Goal: Information Seeking & Learning: Learn about a topic

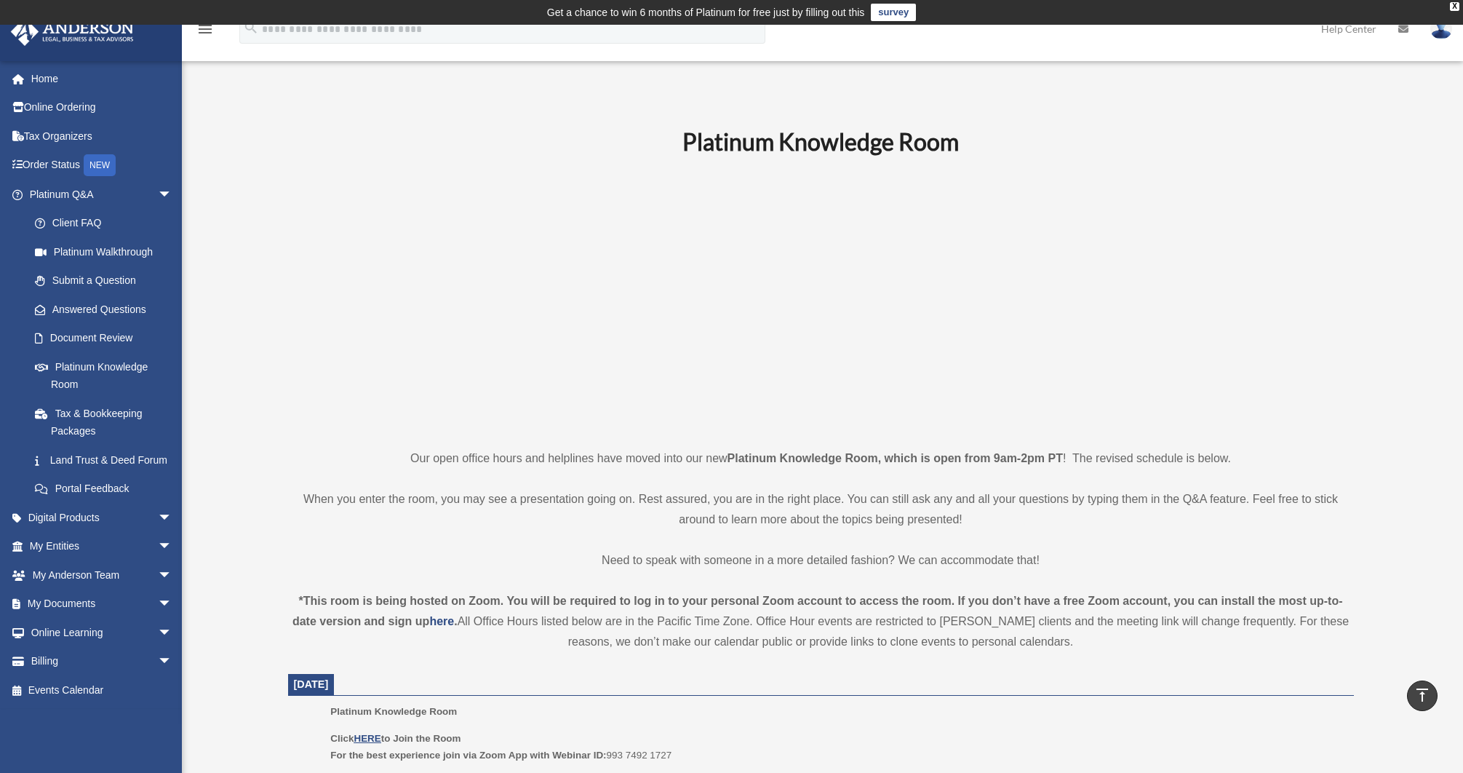
scroll to position [444, 0]
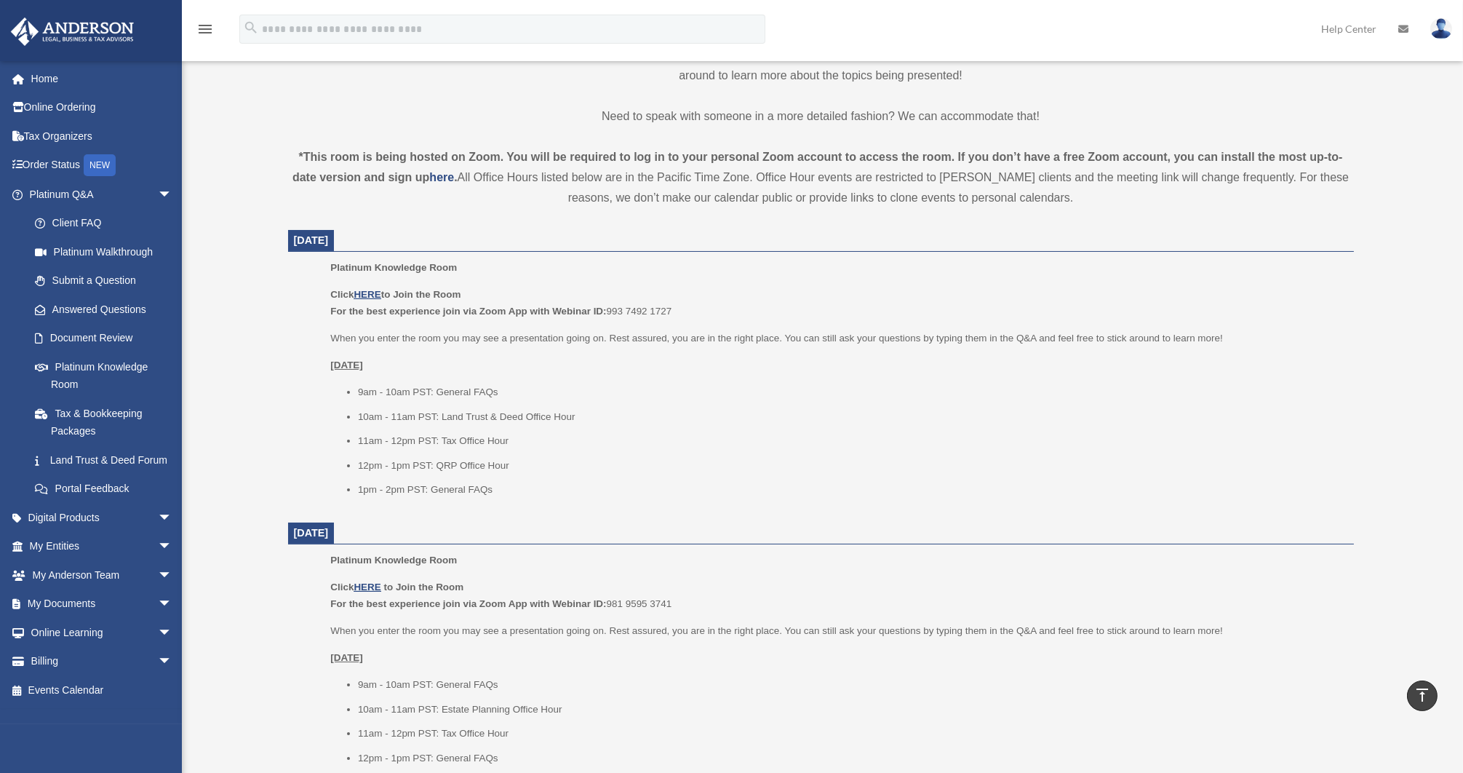
click at [231, 282] on div "Platinum Knowledge Room [EMAIL_ADDRESS][DOMAIN_NAME] Sign Out [EMAIL_ADDRESS][D…" at bounding box center [731, 681] width 1463 height 2085
click at [245, 144] on div "Platinum Knowledge Room [EMAIL_ADDRESS][DOMAIN_NAME] Sign Out [EMAIL_ADDRESS][D…" at bounding box center [731, 681] width 1463 height 2085
click at [90, 301] on link "Answered Questions" at bounding box center [107, 309] width 174 height 29
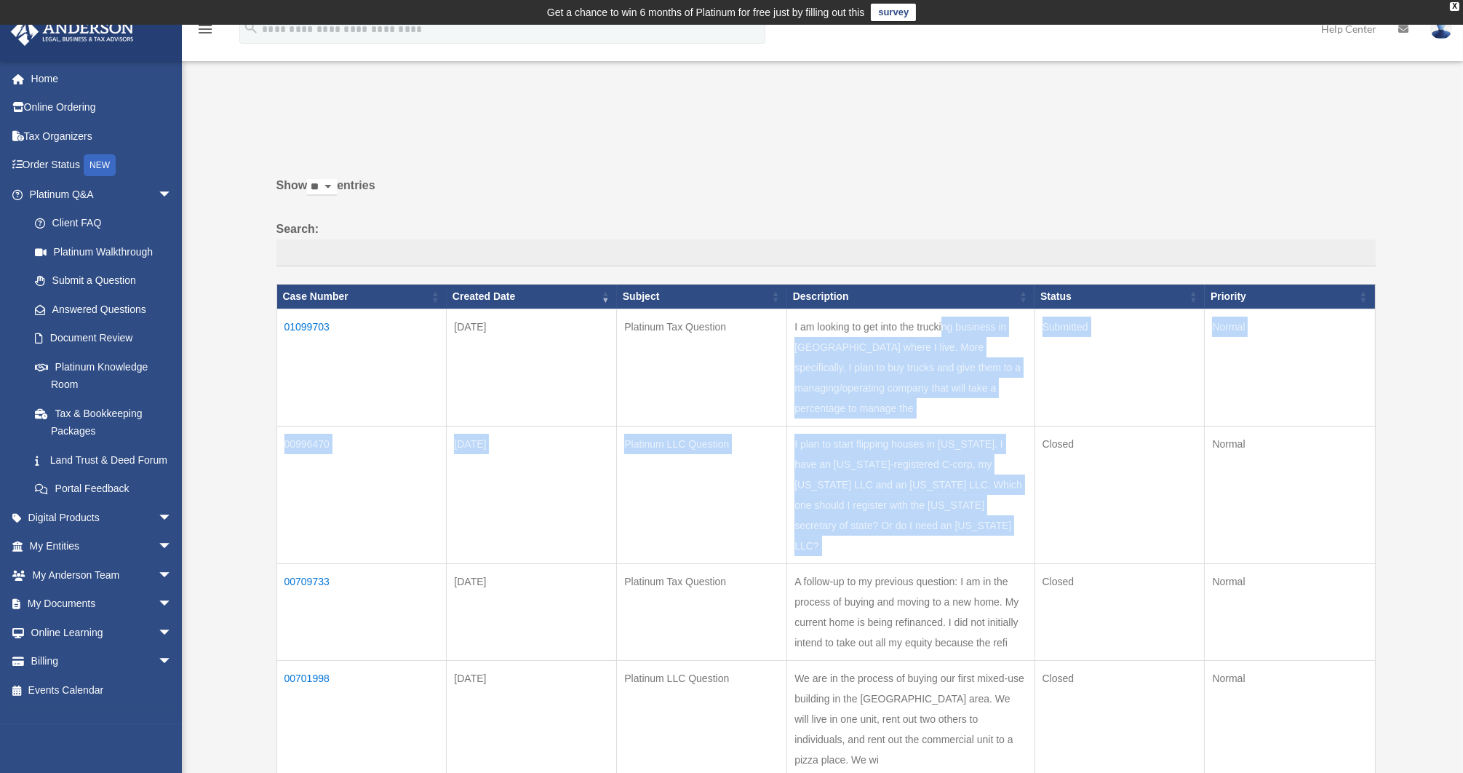
drag, startPoint x: 794, startPoint y: 324, endPoint x: 1023, endPoint y: 401, distance: 241.8
click at [1023, 401] on td "I am looking to get into the trucking business in [GEOGRAPHIC_DATA] where I liv…" at bounding box center [910, 367] width 247 height 117
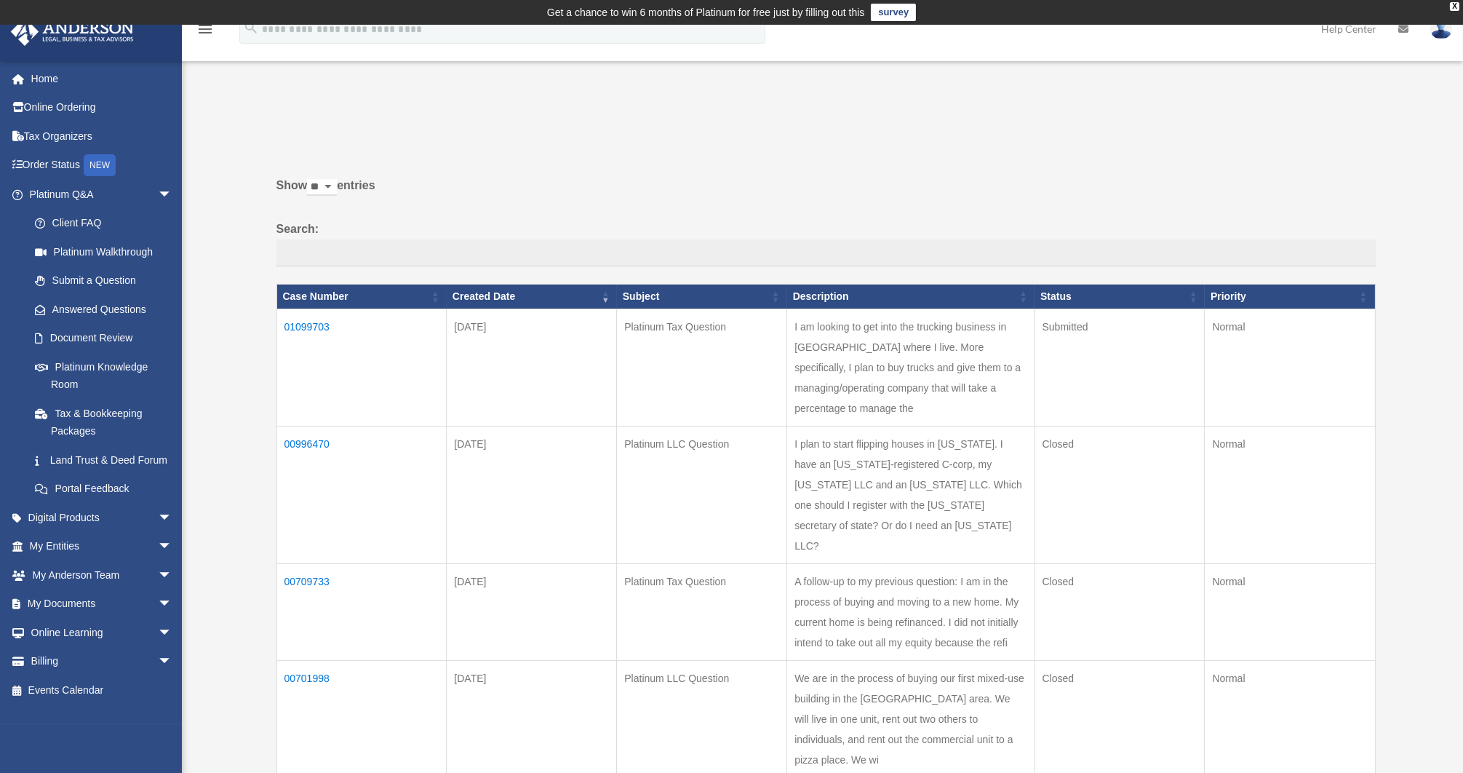
click at [320, 316] on td "01099703" at bounding box center [361, 367] width 170 height 117
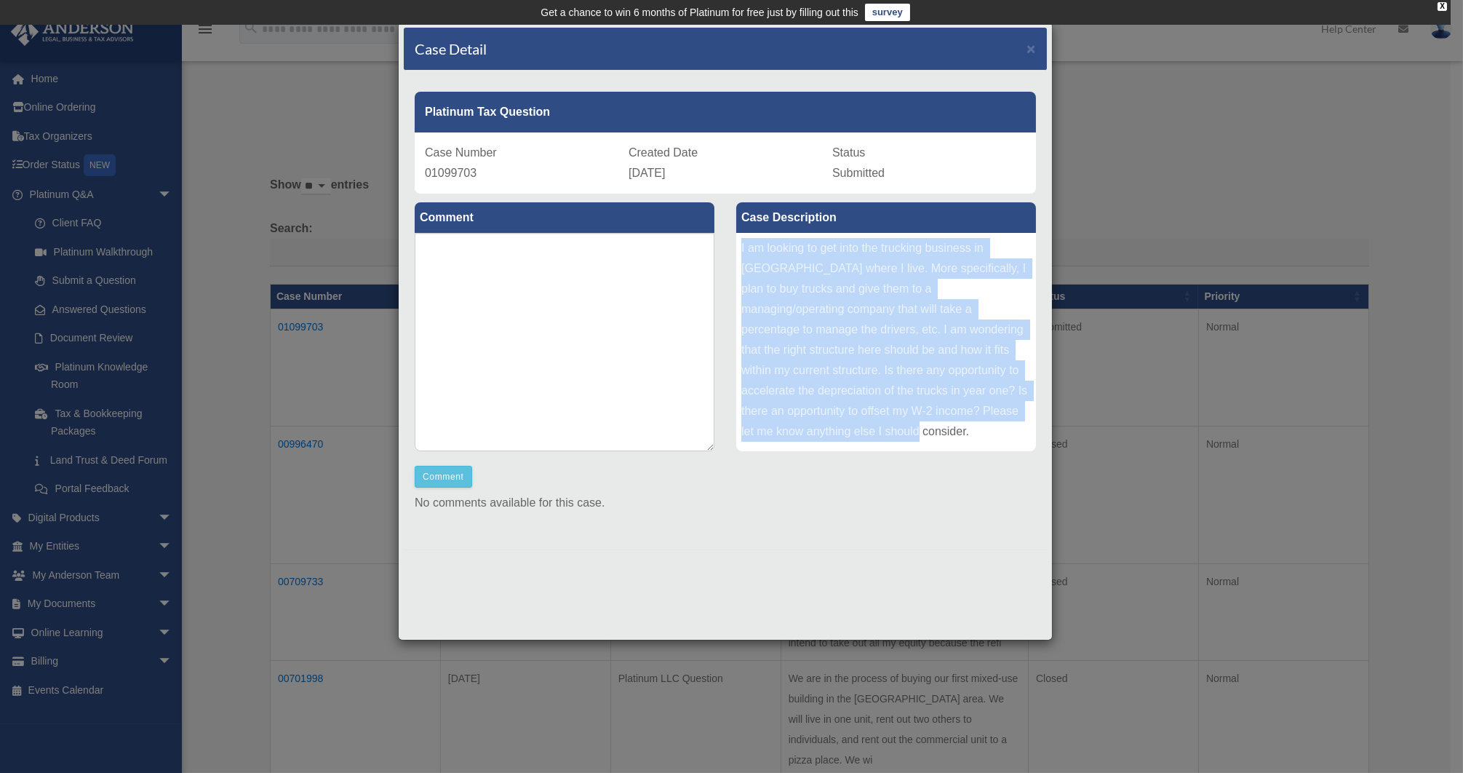
drag, startPoint x: 738, startPoint y: 244, endPoint x: 928, endPoint y: 438, distance: 271.6
click at [928, 438] on div "I am looking to get into the trucking business in [GEOGRAPHIC_DATA] where I liv…" at bounding box center [886, 342] width 300 height 218
copy div "I am looking to get into the trucking business in [GEOGRAPHIC_DATA] where I liv…"
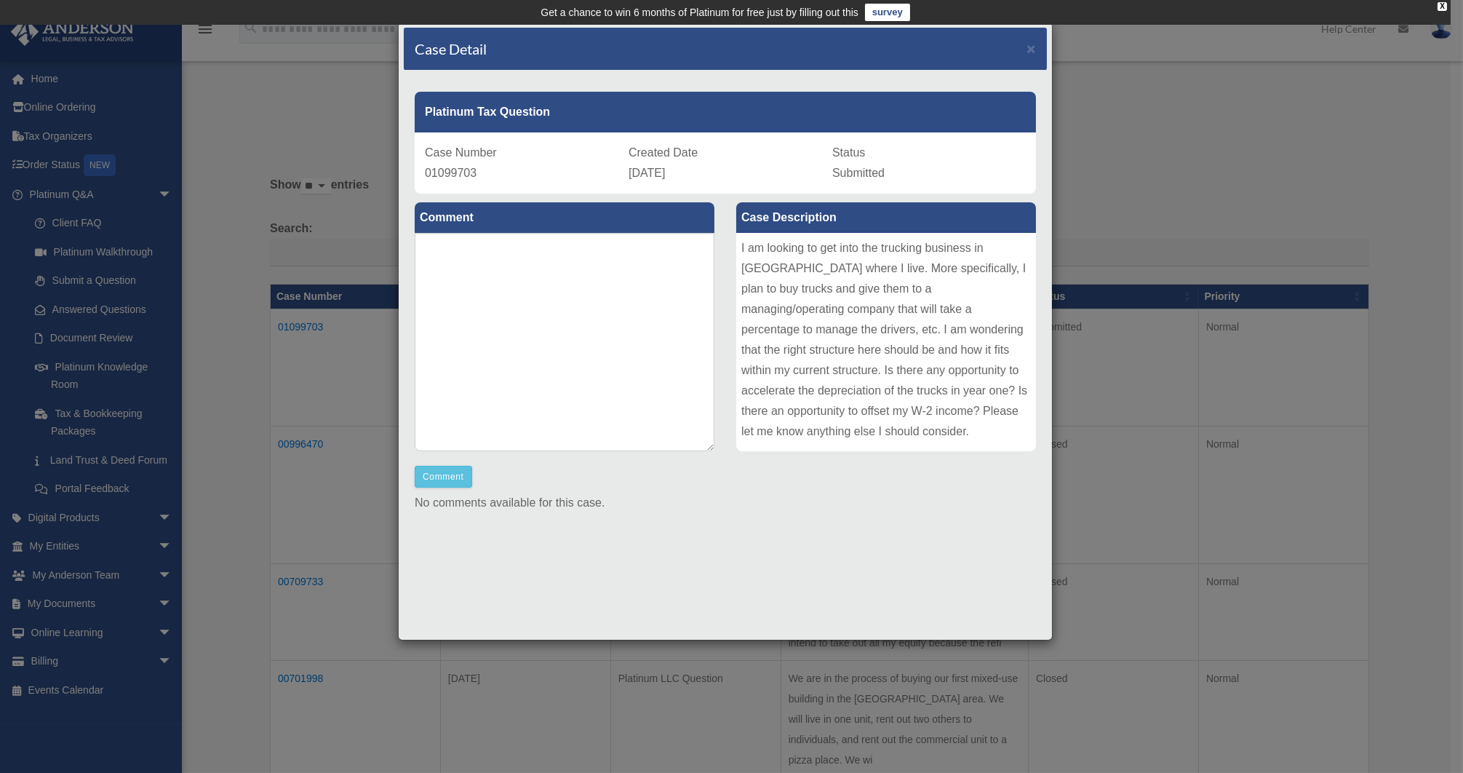
click at [234, 324] on div "Case Detail × Platinum Tax Question Case Number 01099703 Created Date [DATE] St…" at bounding box center [731, 386] width 1463 height 773
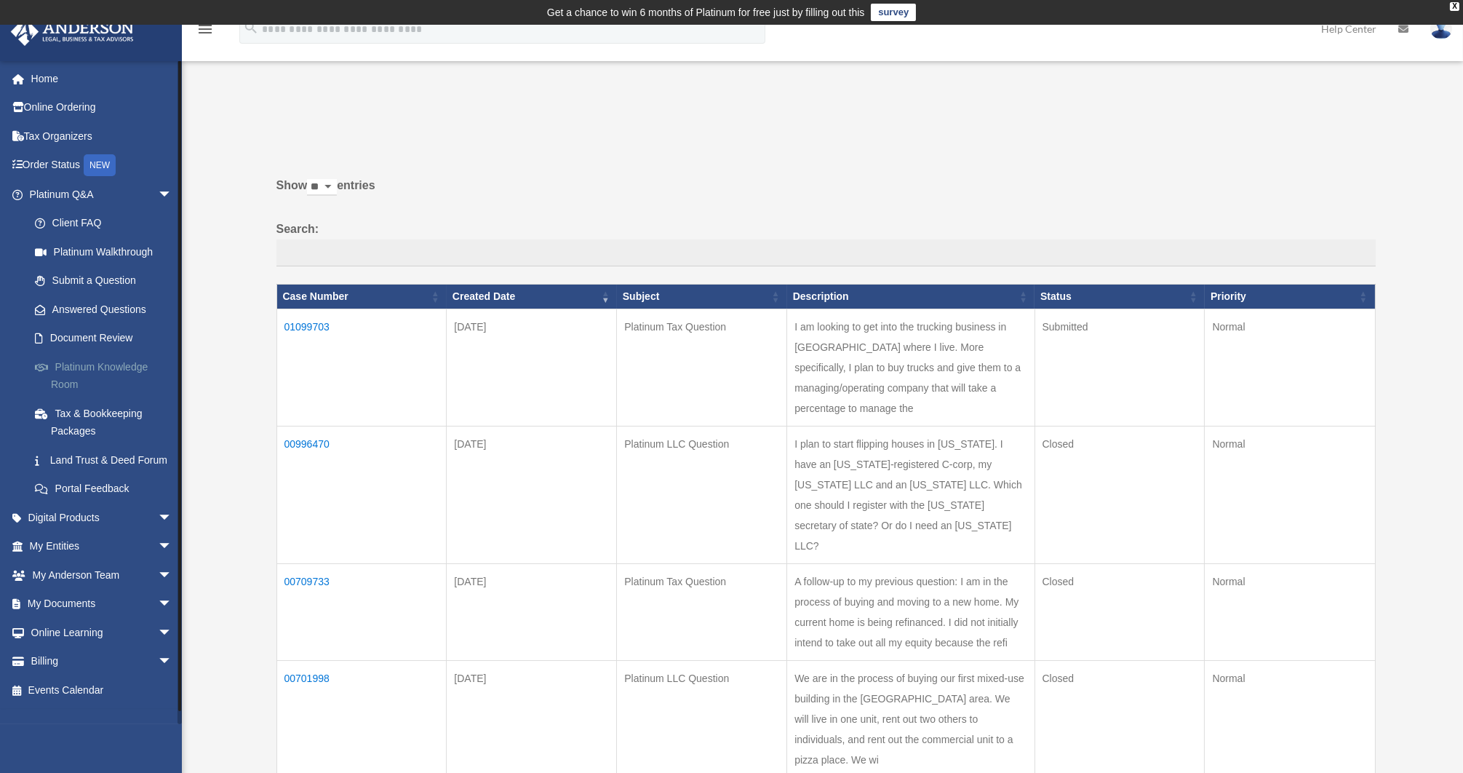
click at [81, 357] on link "Platinum Knowledge Room" at bounding box center [107, 375] width 174 height 47
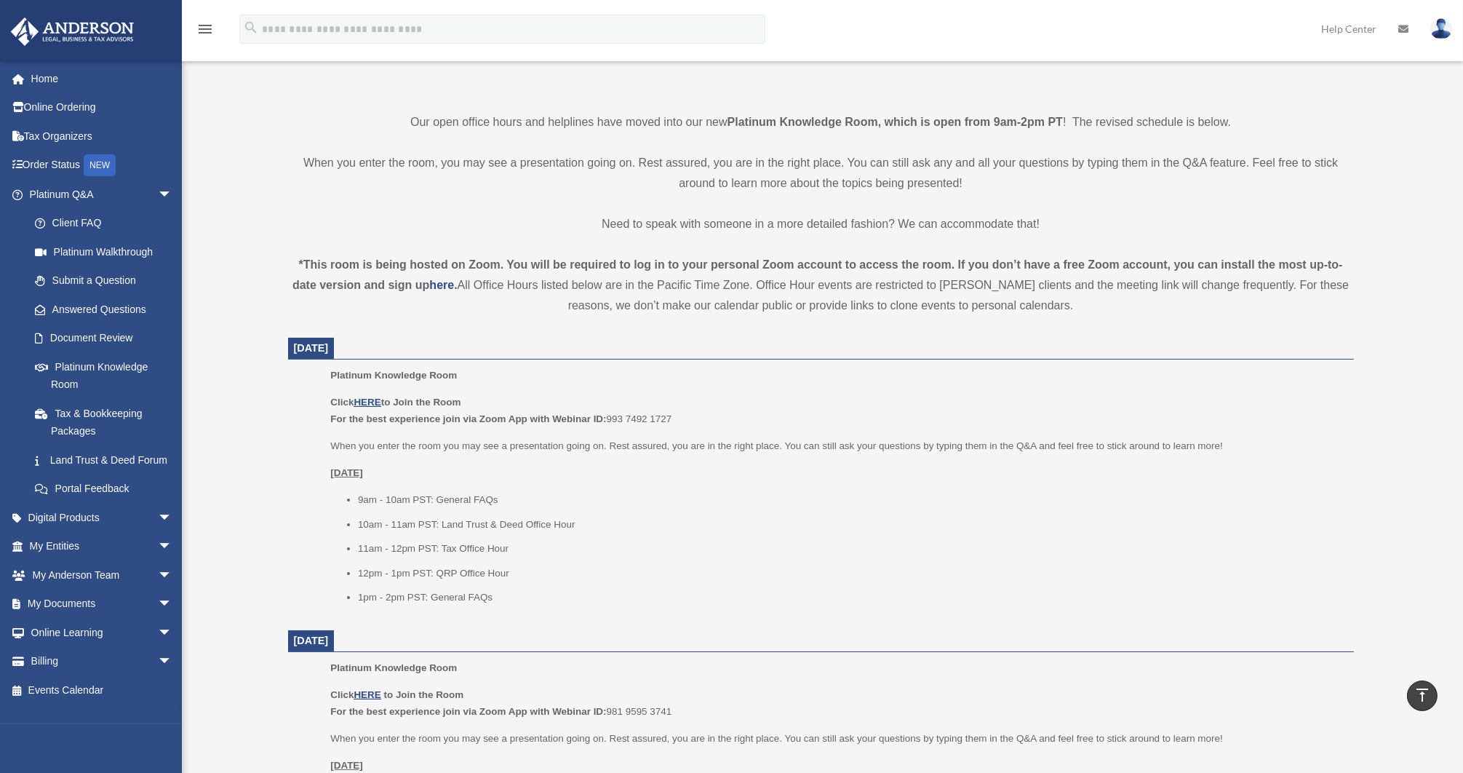
scroll to position [417, 0]
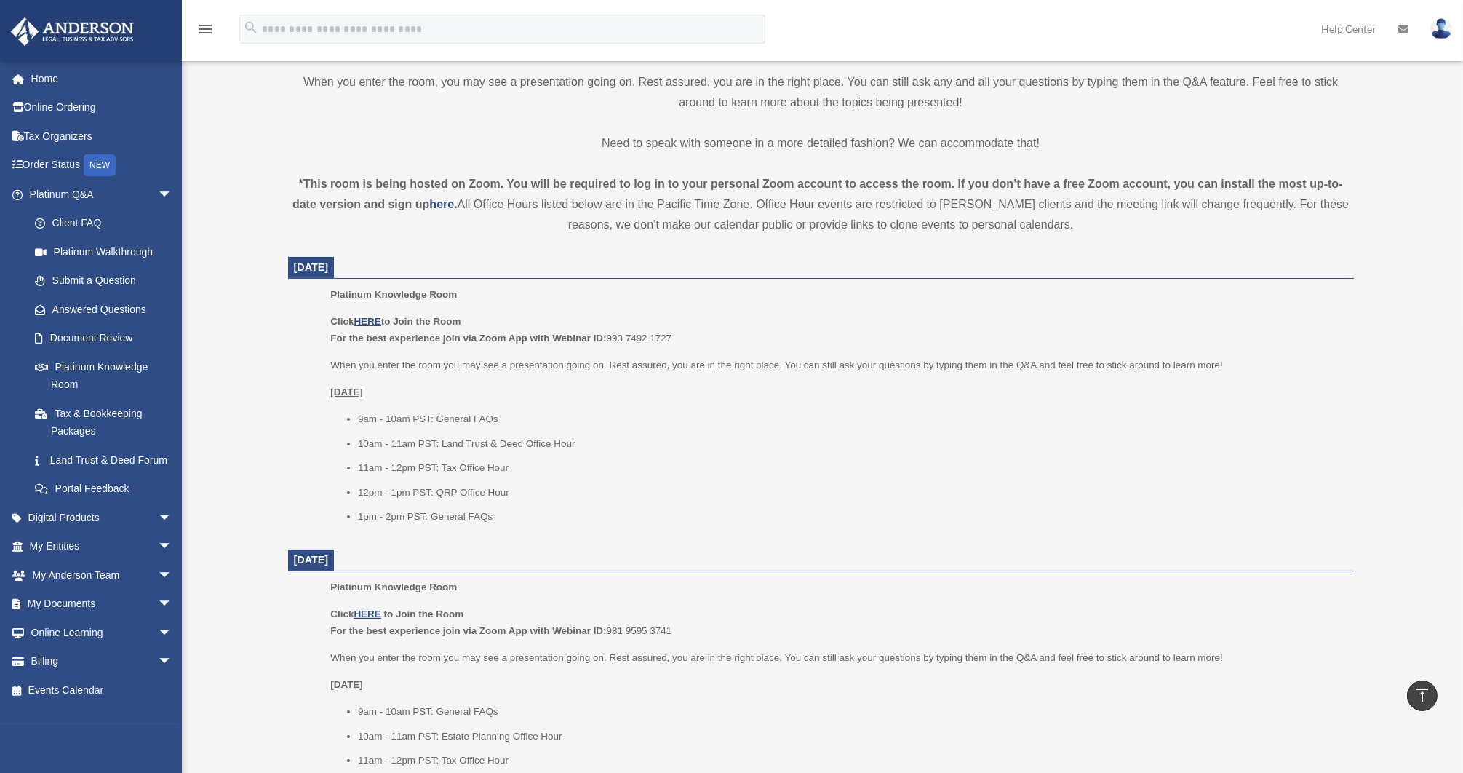
click at [365, 306] on div "Platinum Knowledge Room Click HERE to Join the Room For the best experience joi…" at bounding box center [836, 410] width 1013 height 249
click at [364, 318] on u "HERE" at bounding box center [367, 321] width 27 height 11
